Goal: Task Accomplishment & Management: Manage account settings

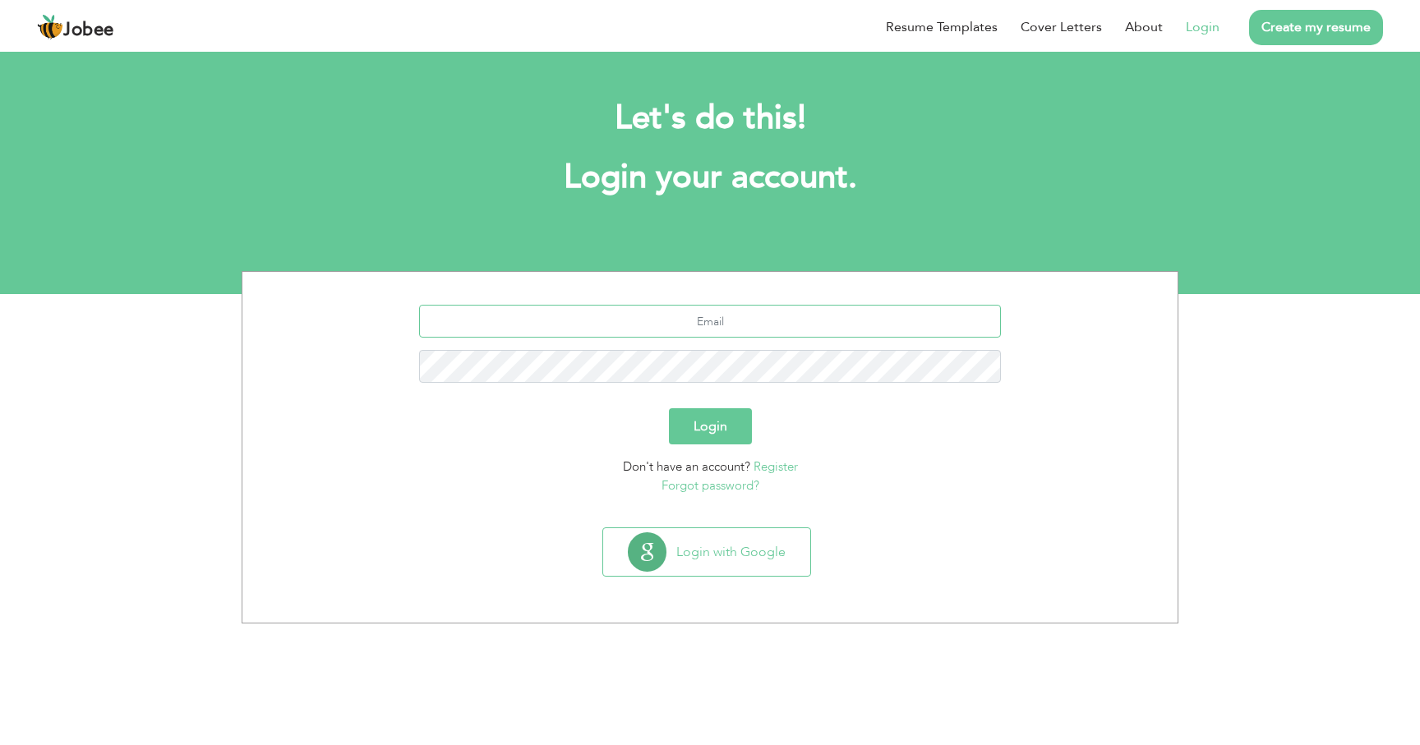
click at [749, 315] on input "text" at bounding box center [710, 321] width 583 height 33
click at [944, 493] on p "Forgot password?" at bounding box center [710, 486] width 910 height 19
click at [792, 325] on input "text" at bounding box center [710, 321] width 583 height 33
type input "[DOMAIN_NAME][EMAIL_ADDRESS][DOMAIN_NAME]"
click at [669, 408] on button "Login" at bounding box center [710, 426] width 83 height 36
